Goal: Task Accomplishment & Management: Manage account settings

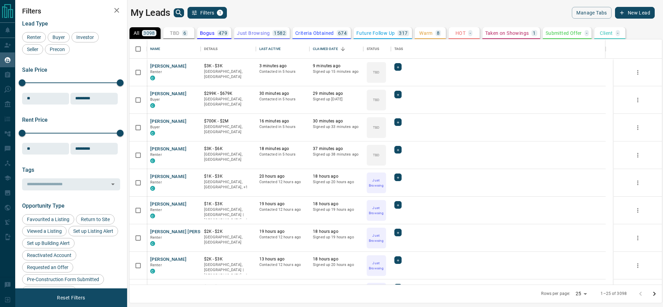
scroll to position [238, 525]
click at [187, 34] on div "6" at bounding box center [185, 33] width 6 height 6
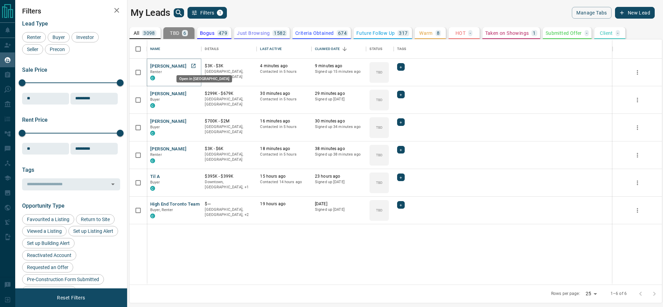
click at [194, 67] on icon "Open in New Tab" at bounding box center [193, 66] width 4 height 4
drag, startPoint x: 197, startPoint y: 95, endPoint x: 193, endPoint y: 95, distance: 3.8
click at [193, 95] on icon "Open in New Tab" at bounding box center [194, 94] width 6 height 6
click at [194, 119] on icon "Open in New Tab" at bounding box center [194, 121] width 6 height 6
click at [192, 152] on div "[PERSON_NAME] Renter C" at bounding box center [174, 155] width 48 height 19
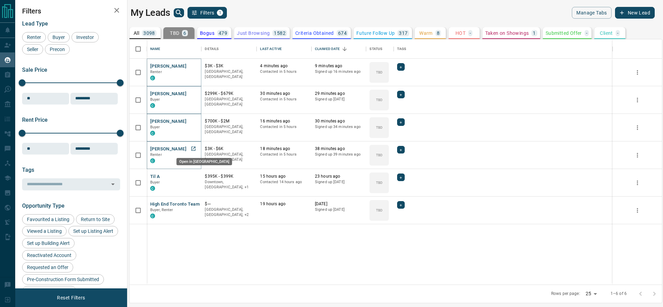
click at [192, 152] on link "Open in New Tab" at bounding box center [193, 148] width 9 height 9
click at [191, 174] on icon "Open in New Tab" at bounding box center [194, 177] width 6 height 6
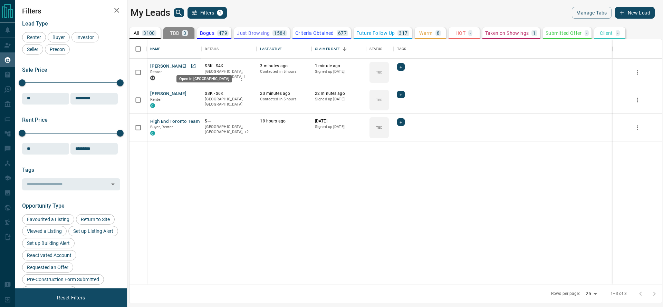
click at [194, 67] on icon "Open in New Tab" at bounding box center [193, 66] width 4 height 4
click at [193, 91] on icon "Open in New Tab" at bounding box center [194, 94] width 6 height 6
click at [193, 67] on icon "Open in New Tab" at bounding box center [193, 66] width 4 height 4
click at [194, 69] on link "Open in New Tab" at bounding box center [193, 65] width 9 height 9
click at [190, 92] on link "Open in New Tab" at bounding box center [193, 93] width 9 height 9
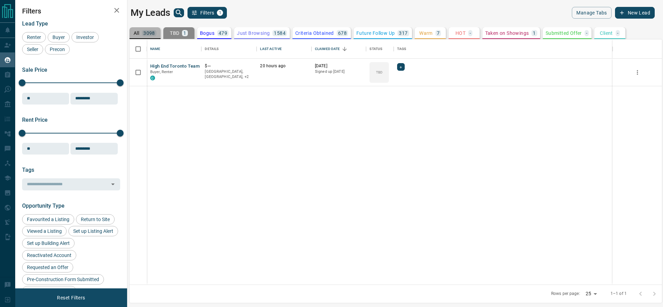
click at [139, 33] on p "All" at bounding box center [137, 33] width 6 height 5
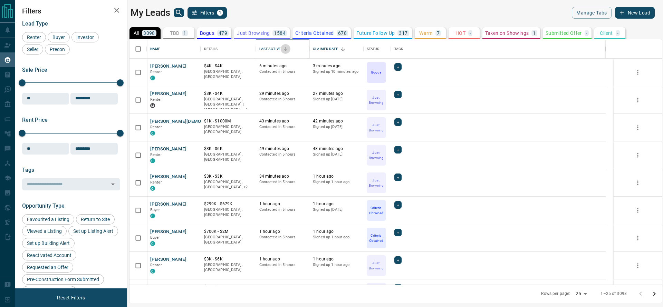
click at [283, 45] on button "Sort" at bounding box center [286, 49] width 10 height 10
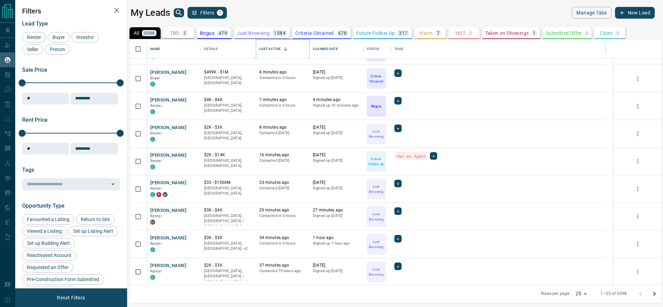
scroll to position [22, 0]
click at [190, 129] on icon "Open in New Tab" at bounding box center [193, 127] width 6 height 6
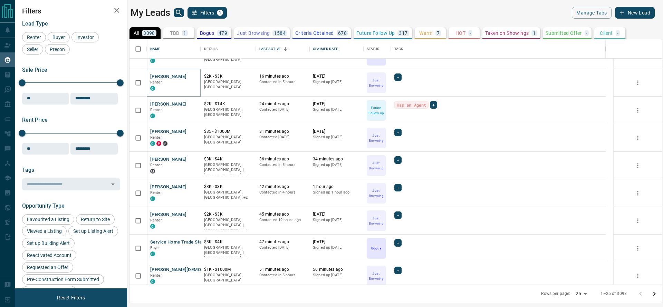
scroll to position [177, 0]
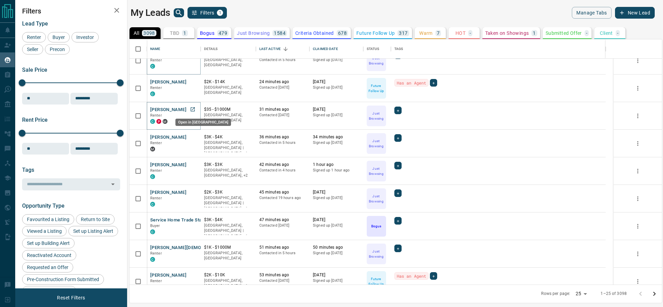
click at [191, 110] on icon "Open in New Tab" at bounding box center [193, 110] width 6 height 6
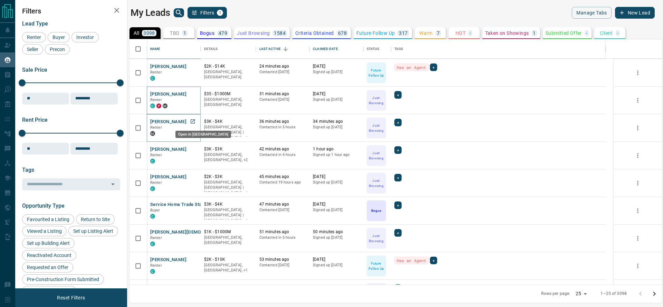
click at [193, 123] on icon "Open in New Tab" at bounding box center [193, 121] width 4 height 4
click at [193, 122] on icon "Open in New Tab" at bounding box center [193, 122] width 6 height 6
click at [188, 151] on link "Open in New Tab" at bounding box center [192, 149] width 9 height 9
click at [189, 176] on link "Open in New Tab" at bounding box center [192, 176] width 9 height 9
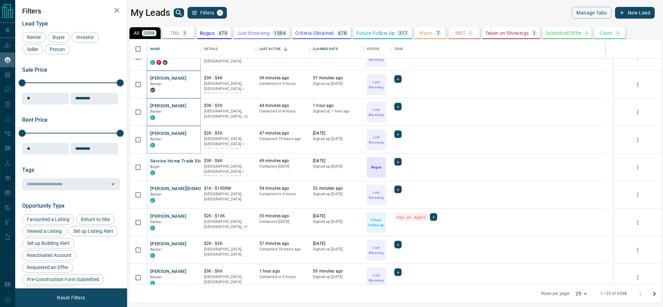
scroll to position [260, 0]
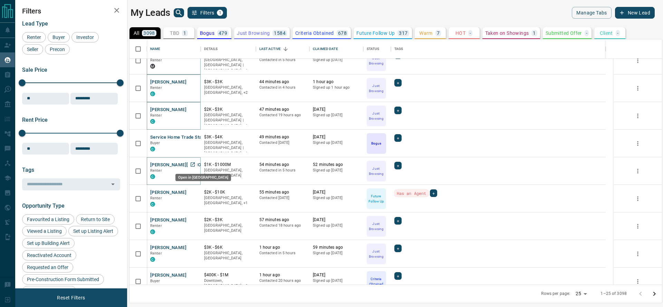
click at [192, 164] on icon "Open in New Tab" at bounding box center [193, 165] width 6 height 6
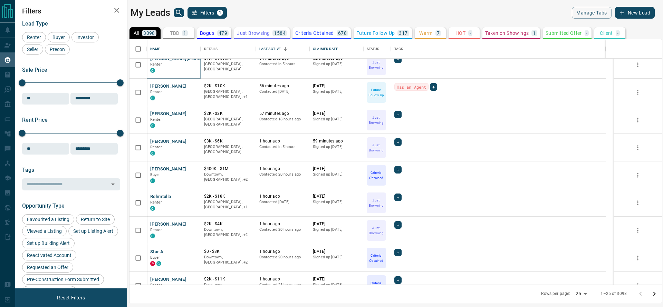
scroll to position [367, 0]
click at [191, 116] on link "Open in New Tab" at bounding box center [192, 113] width 9 height 9
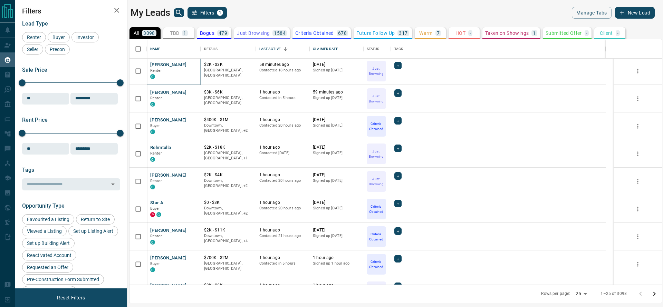
scroll to position [417, 0]
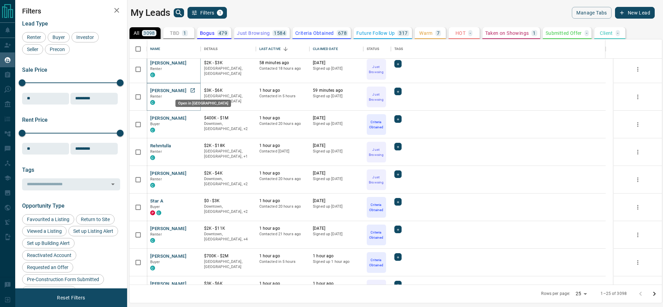
click at [190, 90] on icon "Open in New Tab" at bounding box center [193, 91] width 6 height 6
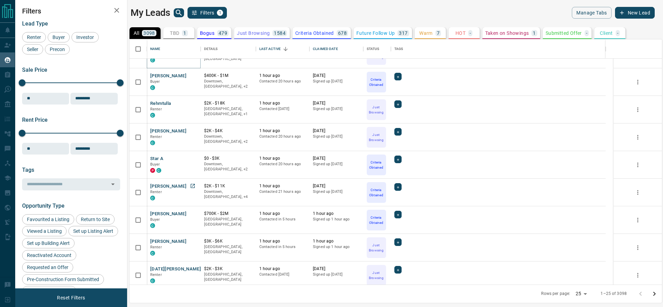
scroll to position [464, 0]
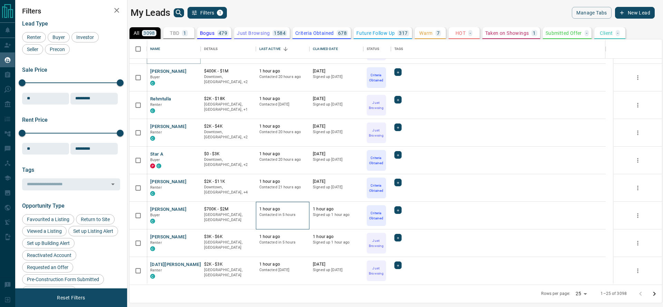
click at [260, 210] on p "1 hour ago" at bounding box center [282, 209] width 47 height 6
click at [195, 236] on icon "Open in New Tab" at bounding box center [193, 237] width 6 height 6
